Goal: Task Accomplishment & Management: Manage account settings

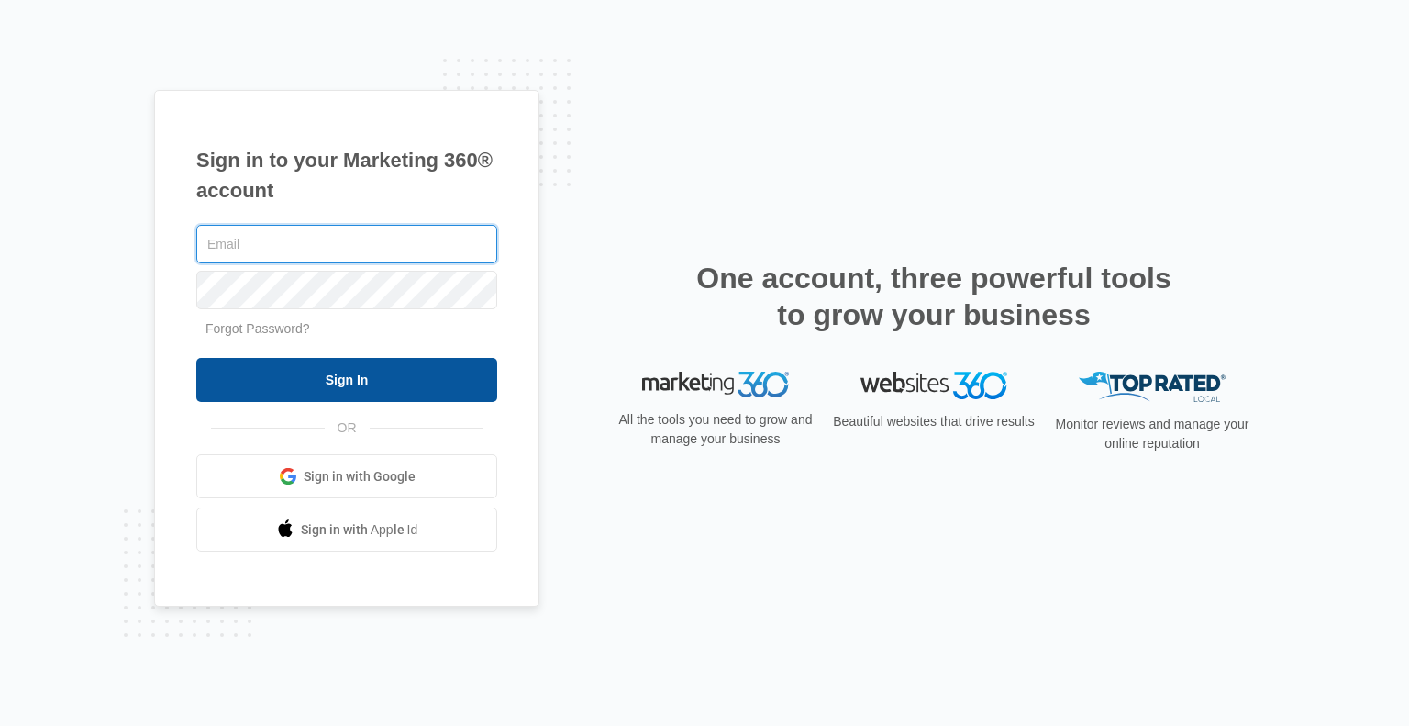
type input "[PERSON_NAME][EMAIL_ADDRESS][DOMAIN_NAME]"
click at [446, 389] on input "Sign In" at bounding box center [346, 380] width 301 height 44
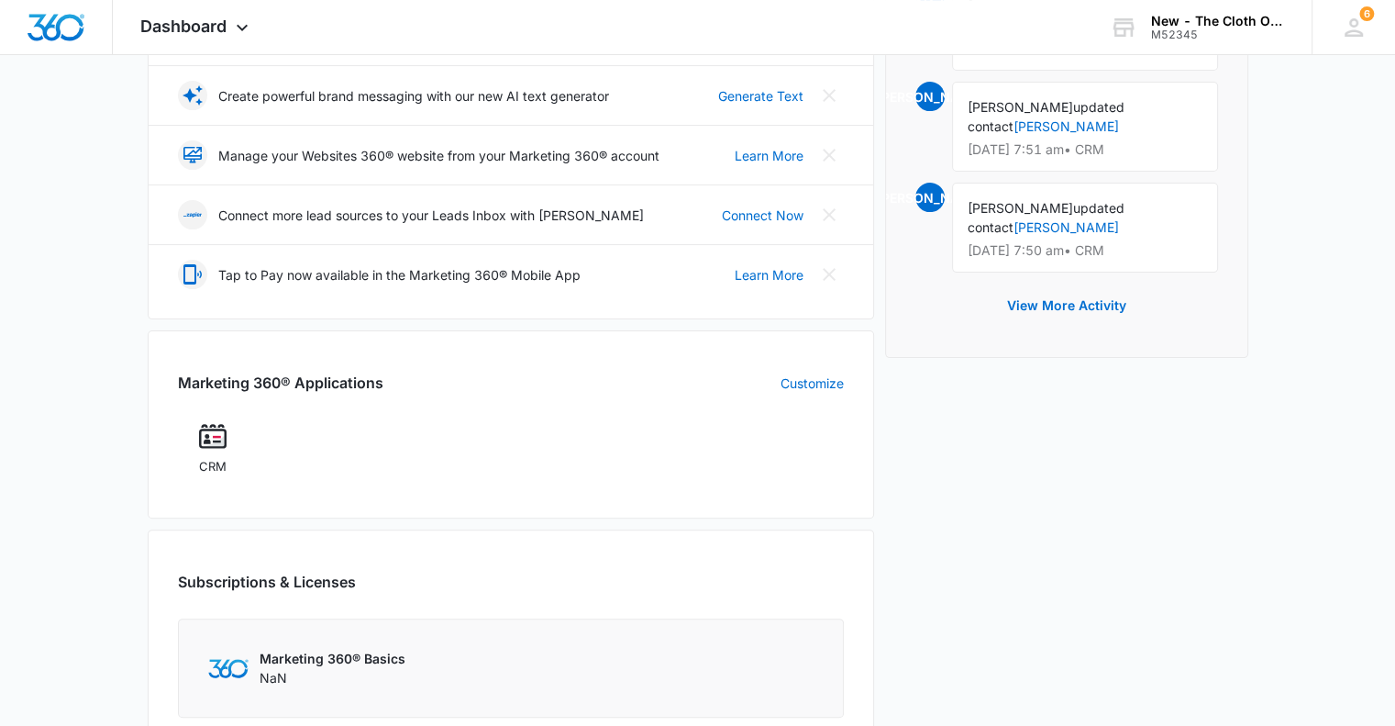
scroll to position [379, 0]
click at [209, 442] on img at bounding box center [213, 436] width 28 height 28
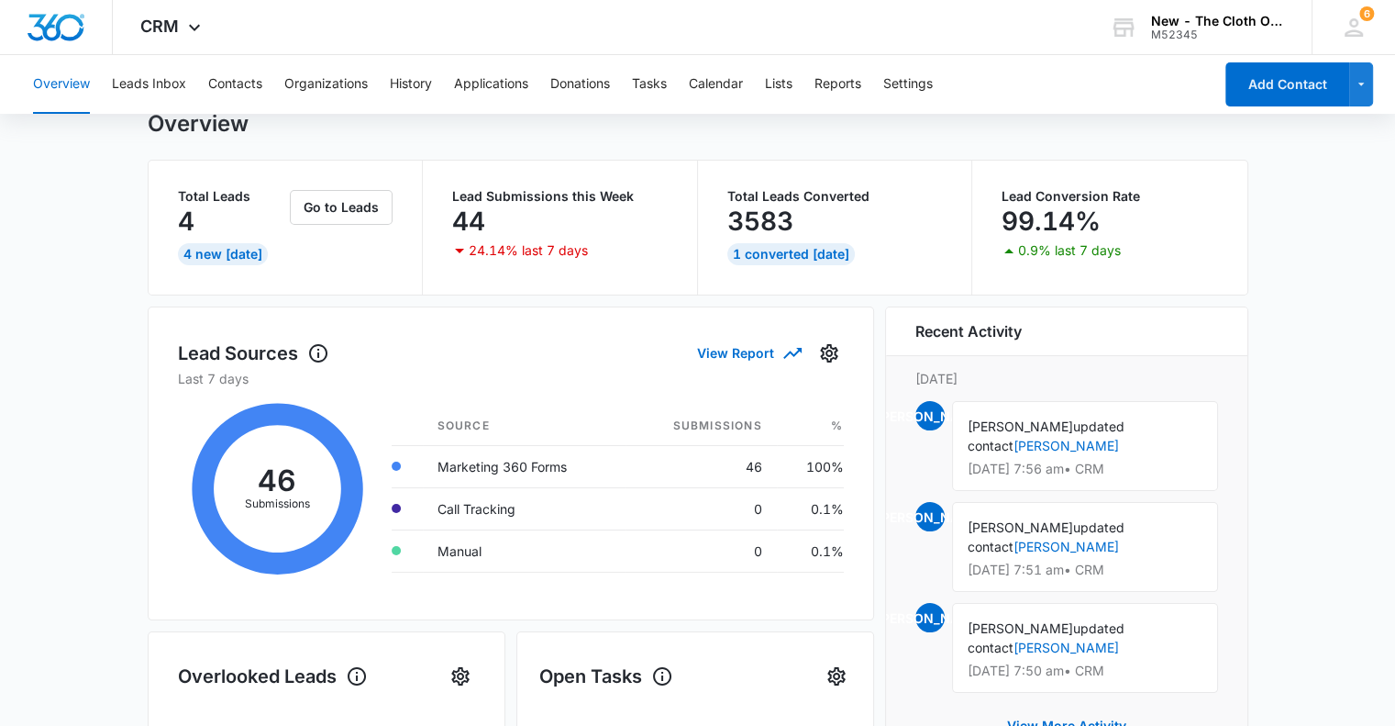
scroll to position [61, 0]
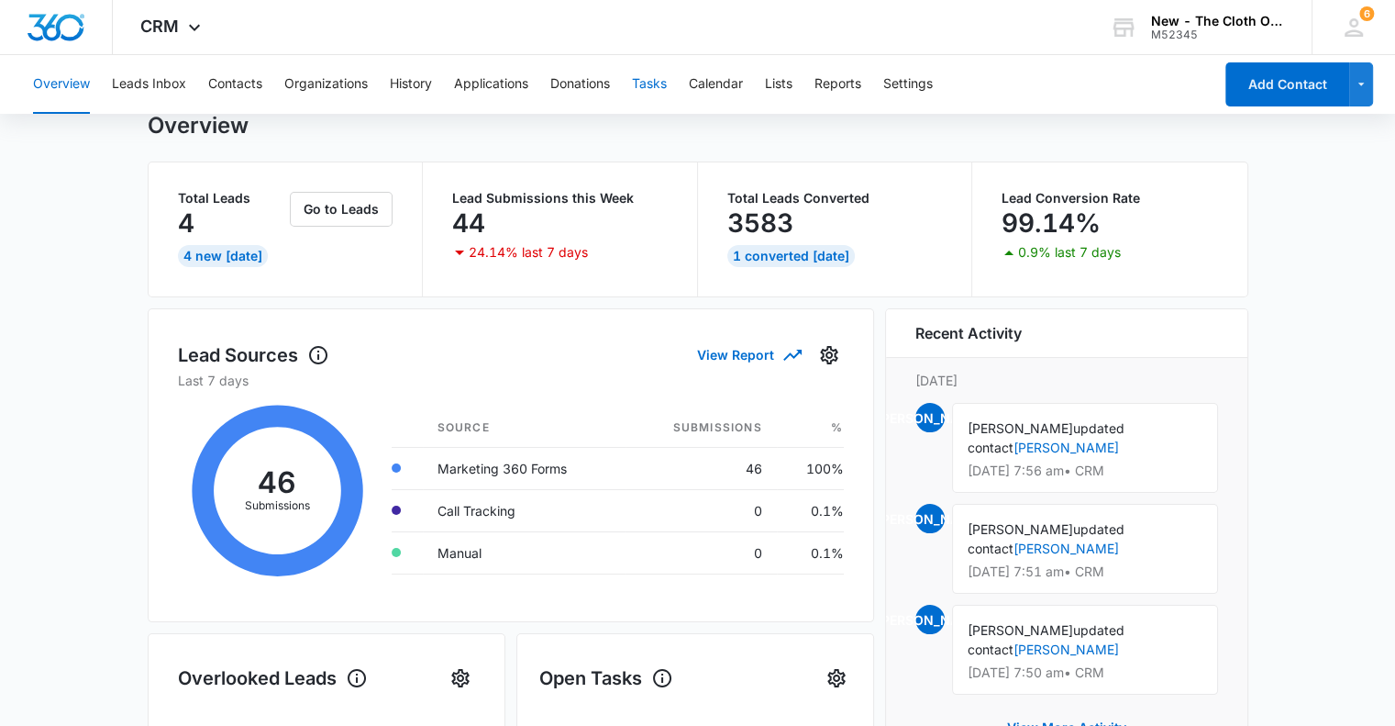
click at [650, 90] on button "Tasks" at bounding box center [649, 84] width 35 height 59
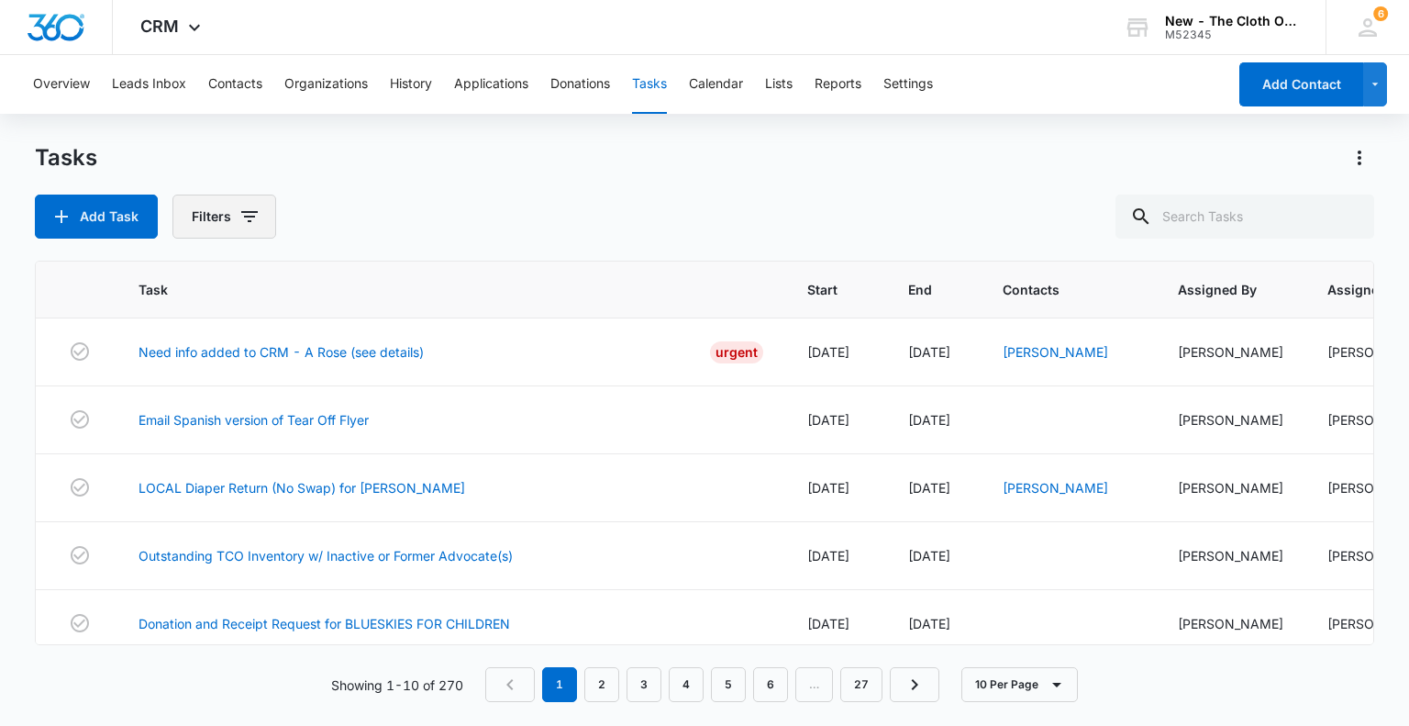
click at [238, 217] on icon "button" at bounding box center [249, 216] width 22 height 22
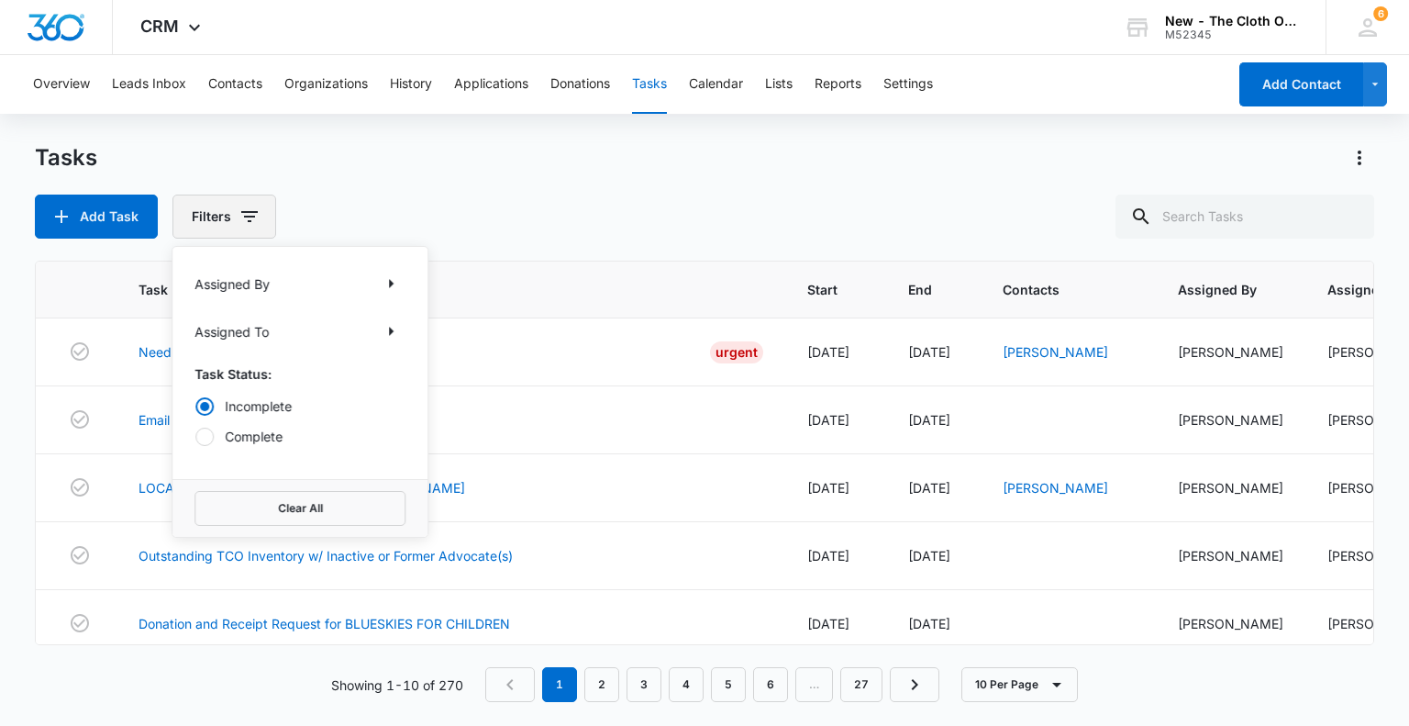
radio input "true"
click at [283, 329] on div "Assigned To" at bounding box center [299, 330] width 211 height 29
click at [389, 329] on icon "Show Assigned To filters" at bounding box center [391, 331] width 22 height 22
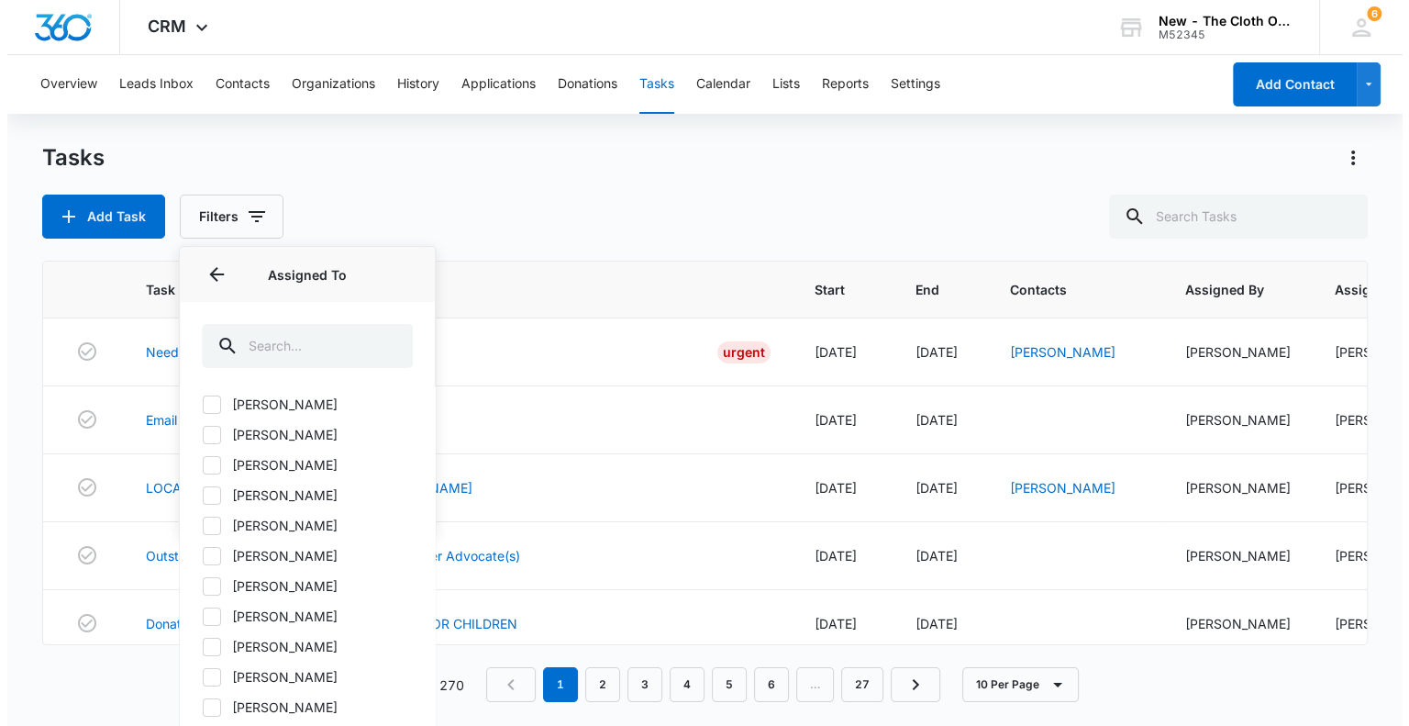
scroll to position [419, 0]
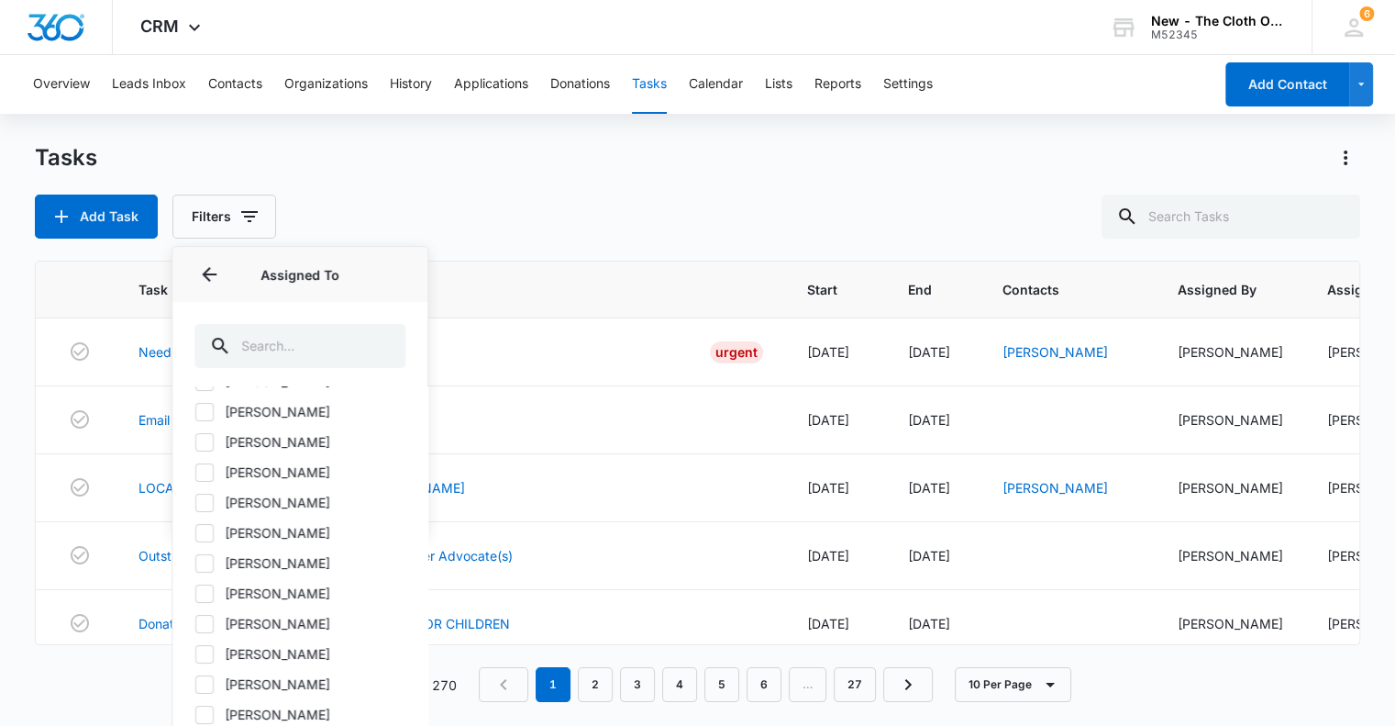
click at [271, 531] on label "Jolene Olsen" at bounding box center [299, 532] width 211 height 19
click at [195, 532] on input "Jolene Olsen" at bounding box center [194, 532] width 1 height 1
checkbox input "true"
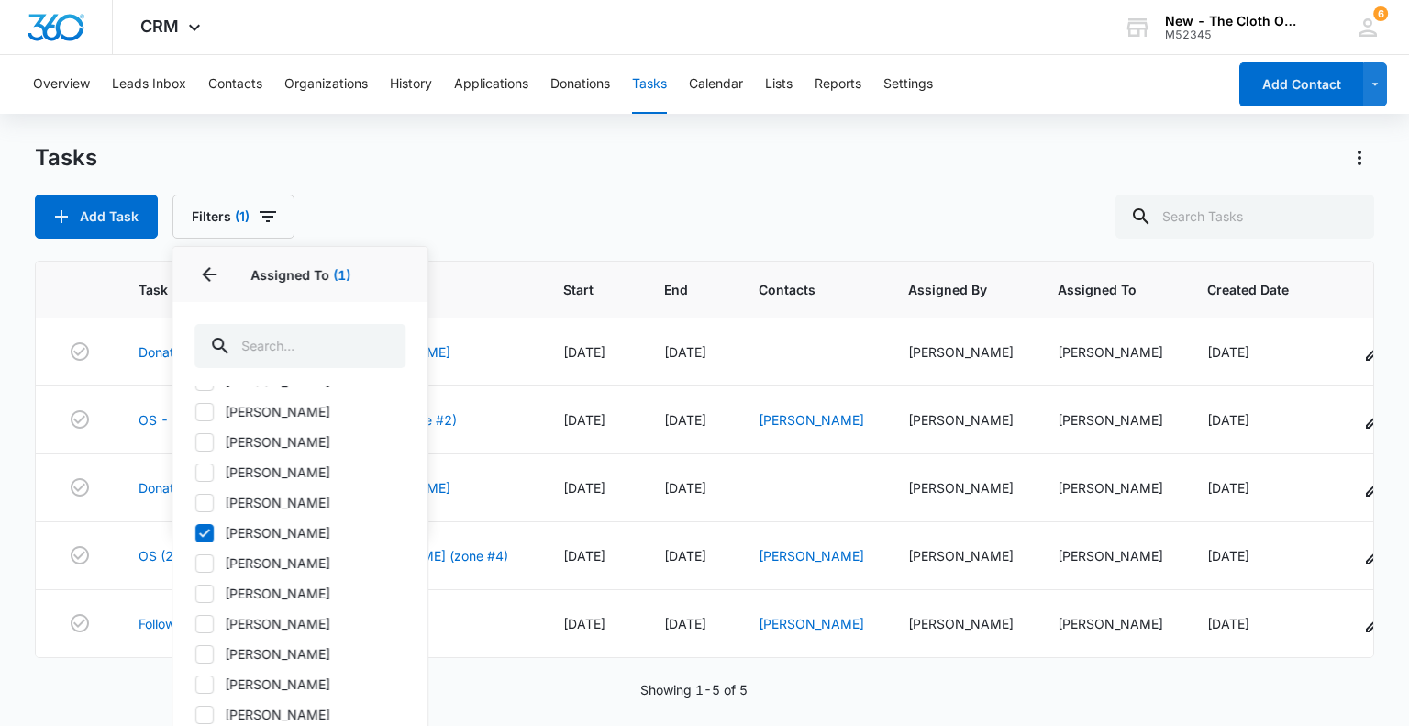
click at [373, 200] on div "Add Task Filters (1) Assigned By Assigned To 1 Assigned To (1) All Users Abigai…" at bounding box center [704, 216] width 1338 height 44
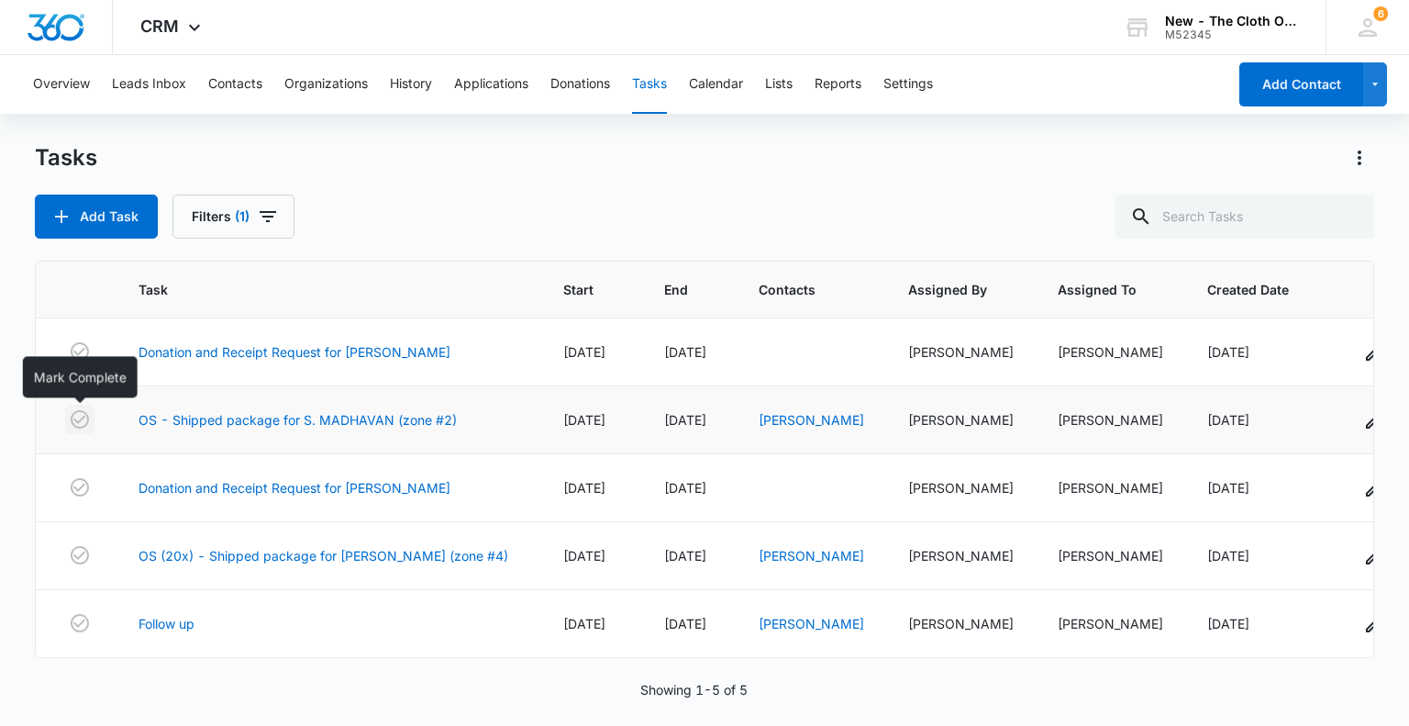
click at [81, 417] on icon "button" at bounding box center [80, 419] width 22 height 22
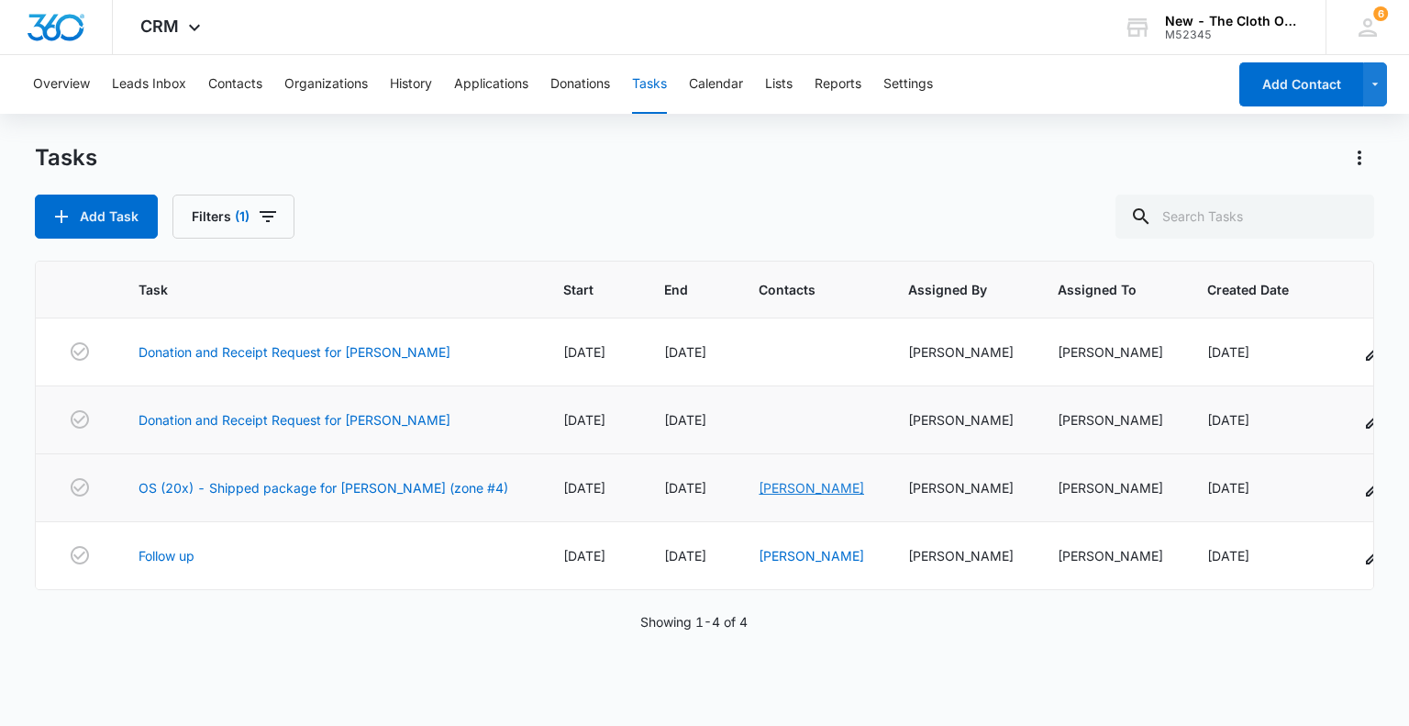
click at [805, 488] on link "Breanna Crigger" at bounding box center [811, 488] width 105 height 16
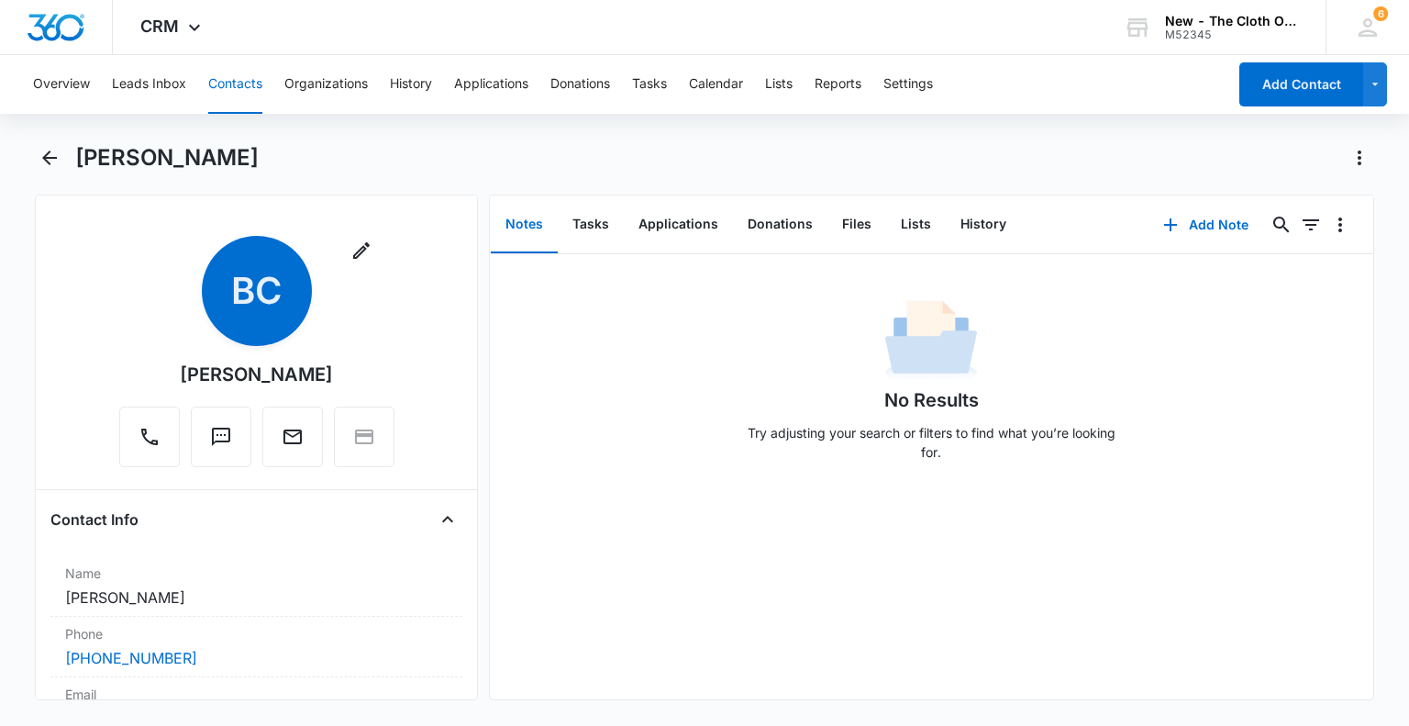
click at [805, 488] on div "No Results Try adjusting your search or filters to find what you’re looking for." at bounding box center [931, 476] width 883 height 445
